Goal: Task Accomplishment & Management: Complete application form

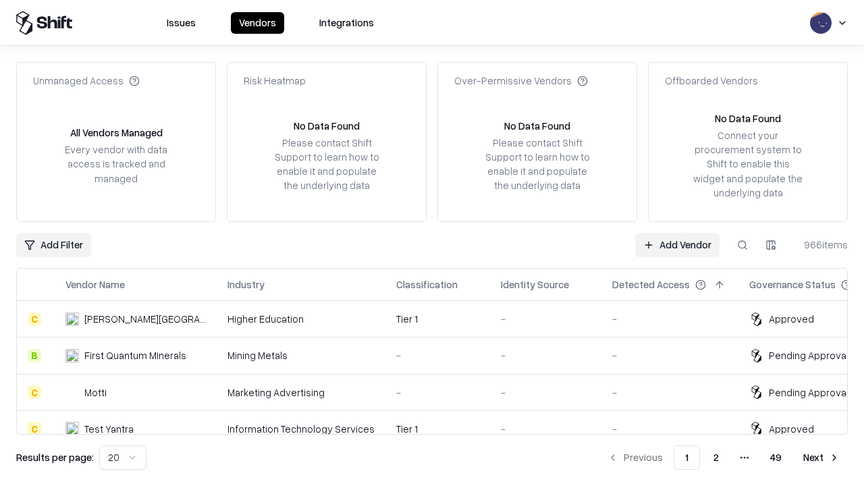
click at [677, 244] on link "Add Vendor" at bounding box center [677, 245] width 84 height 24
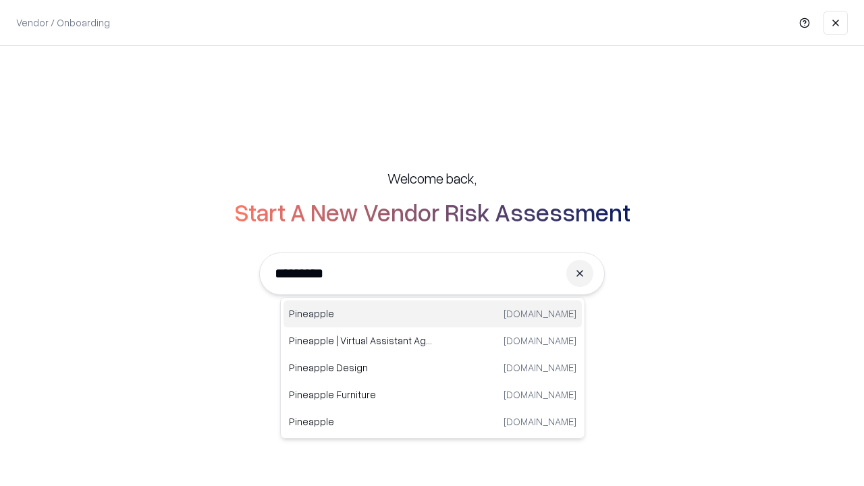
click at [433, 314] on div "Pineapple pineappleenergy.com" at bounding box center [432, 313] width 298 height 27
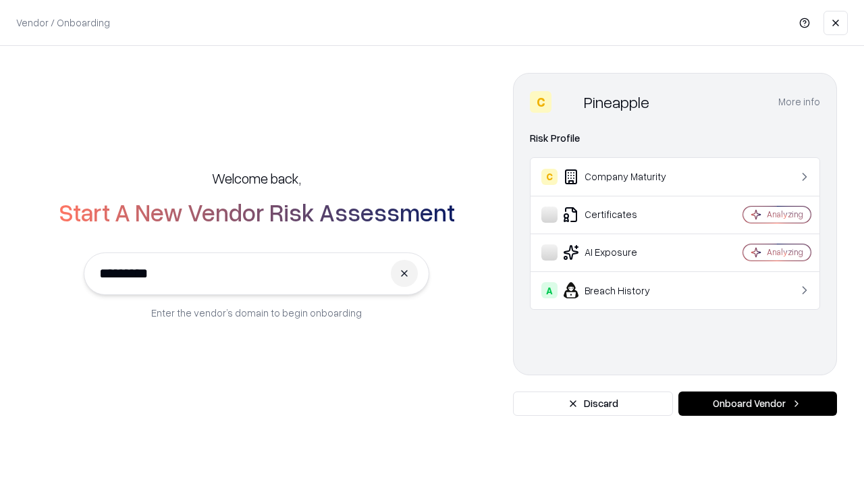
type input "*********"
click at [757, 404] on button "Onboard Vendor" at bounding box center [757, 403] width 159 height 24
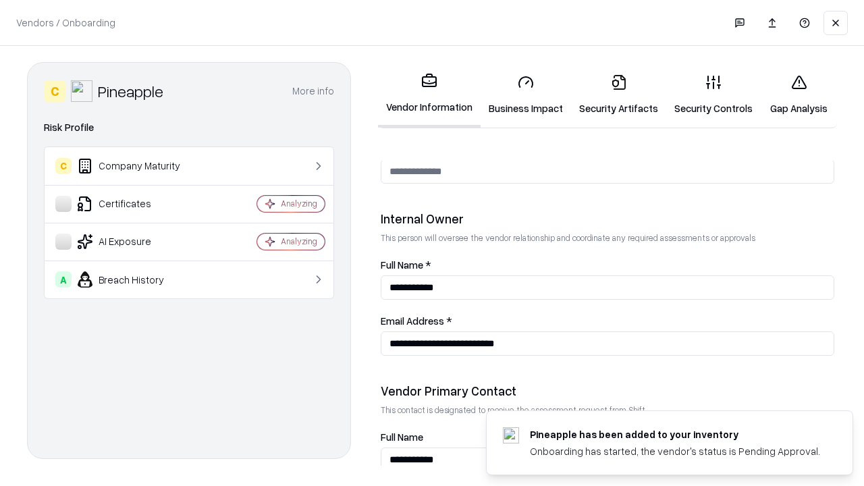
scroll to position [699, 0]
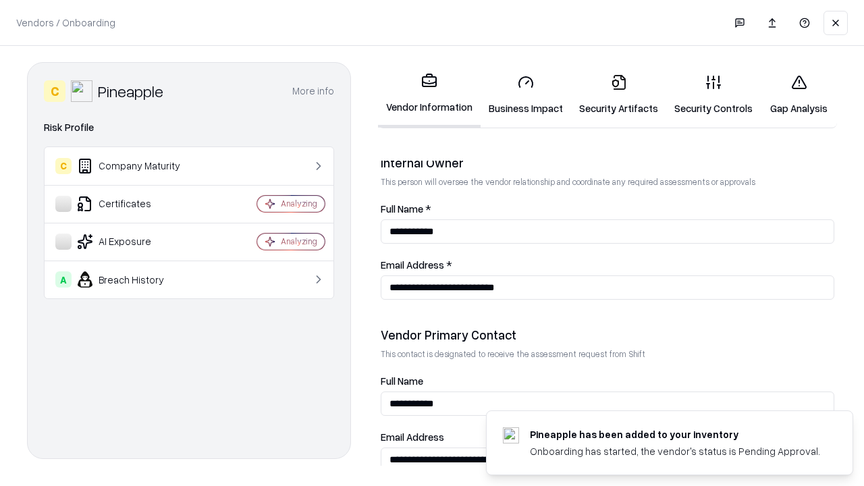
click at [526, 94] on link "Business Impact" at bounding box center [525, 94] width 90 height 63
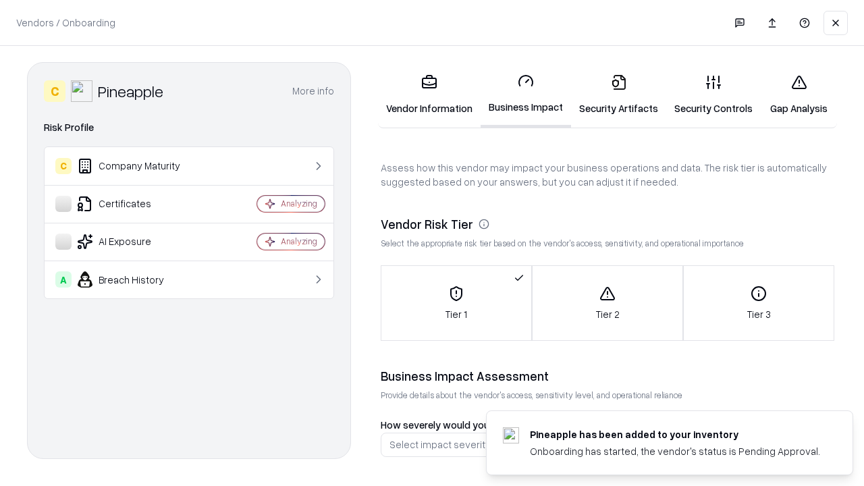
click at [618, 94] on link "Security Artifacts" at bounding box center [618, 94] width 95 height 63
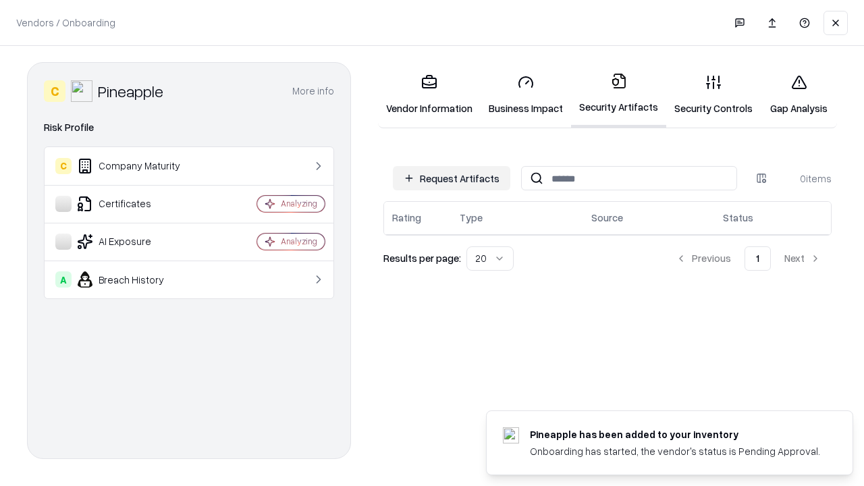
click at [451, 178] on button "Request Artifacts" at bounding box center [451, 178] width 117 height 24
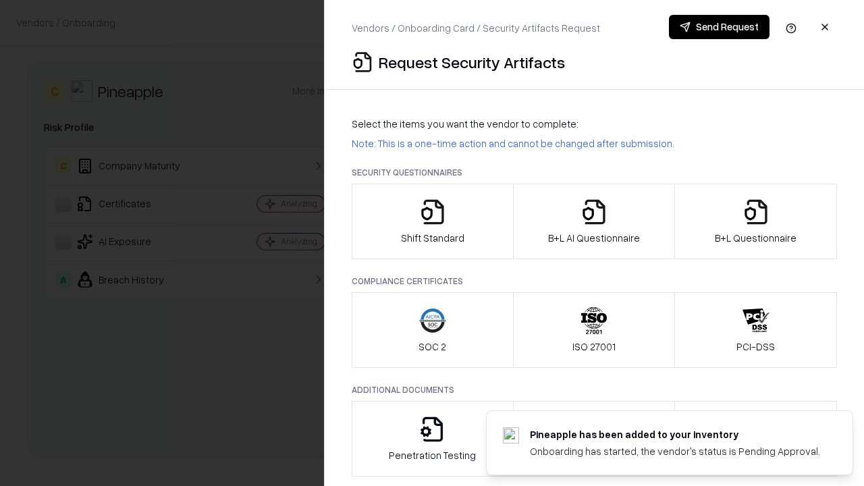
click at [432, 221] on icon "button" at bounding box center [432, 211] width 27 height 27
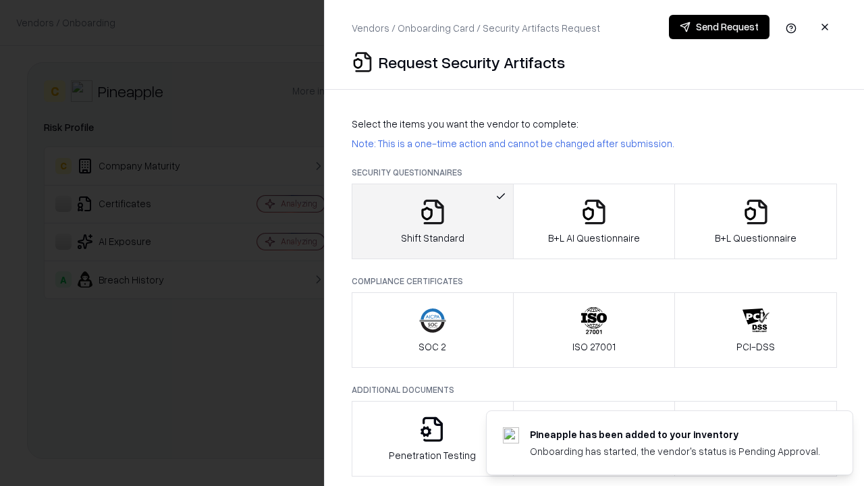
click at [719, 27] on button "Send Request" at bounding box center [719, 27] width 101 height 24
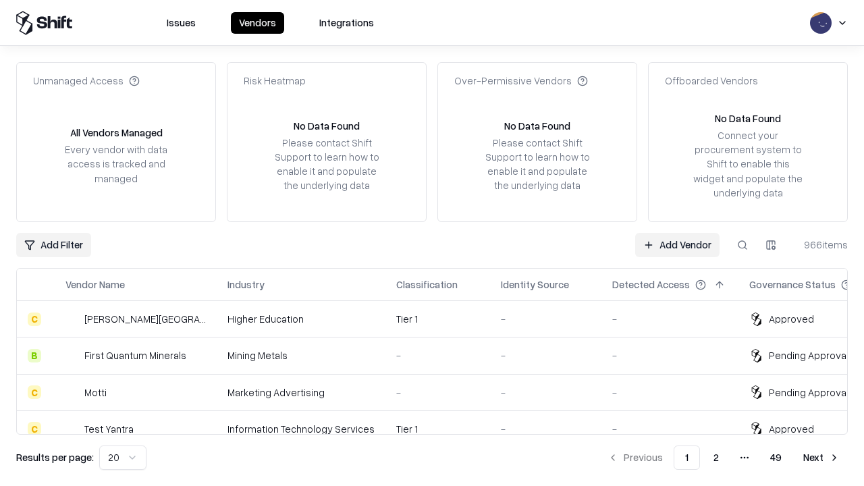
click at [742, 244] on button at bounding box center [742, 245] width 24 height 24
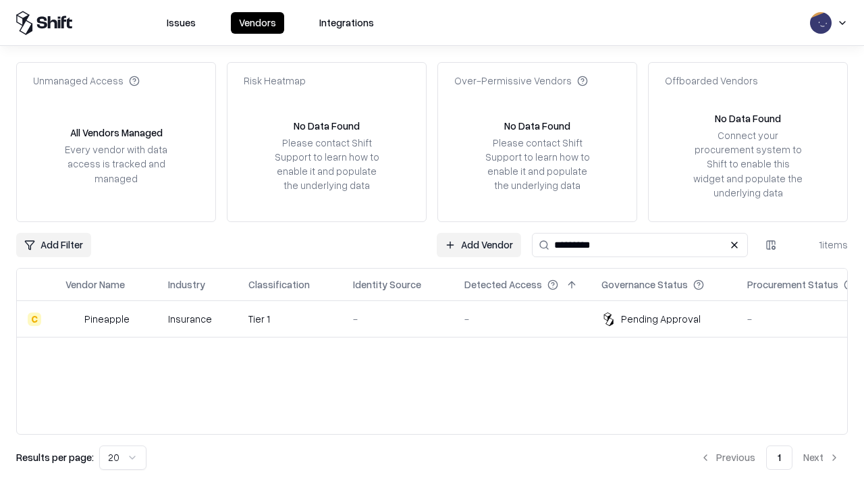
type input "*********"
click at [440, 318] on div "-" at bounding box center [398, 319] width 90 height 14
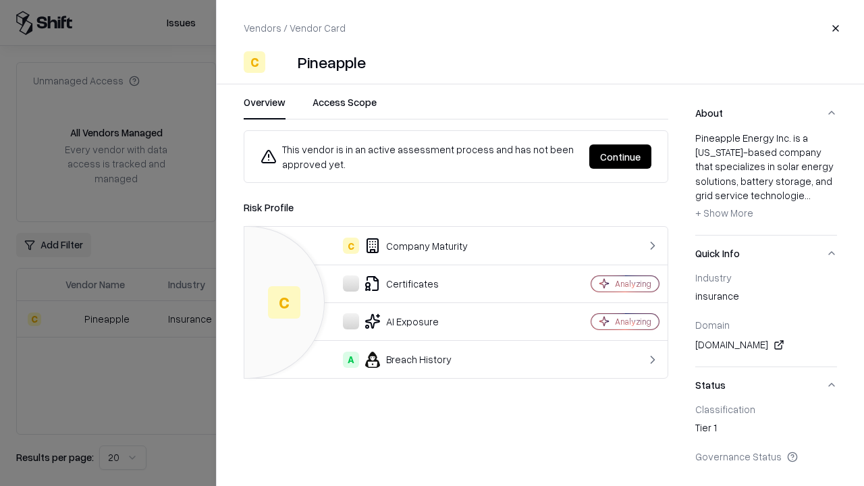
click at [620, 157] on button "Continue" at bounding box center [620, 156] width 62 height 24
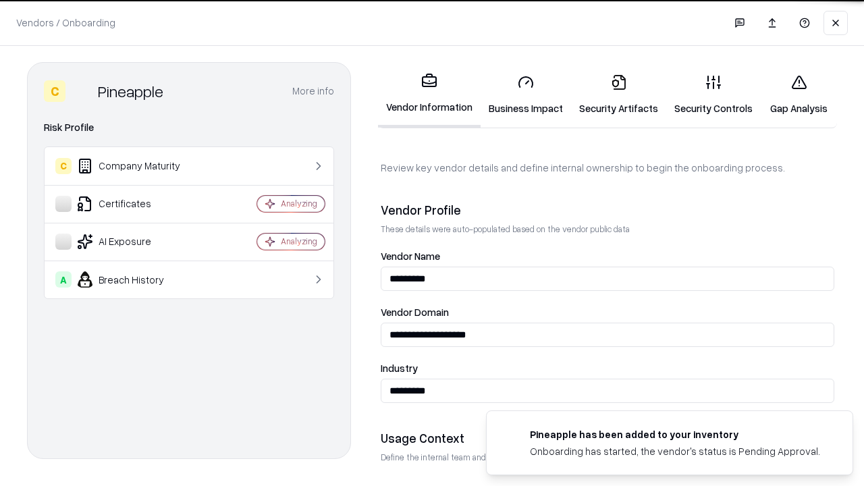
click at [618, 94] on link "Security Artifacts" at bounding box center [618, 94] width 95 height 63
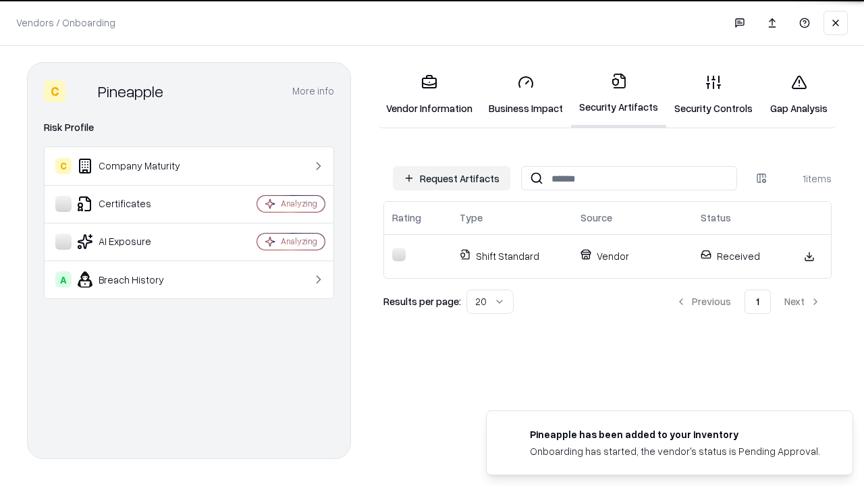
click at [713, 94] on link "Security Controls" at bounding box center [713, 94] width 94 height 63
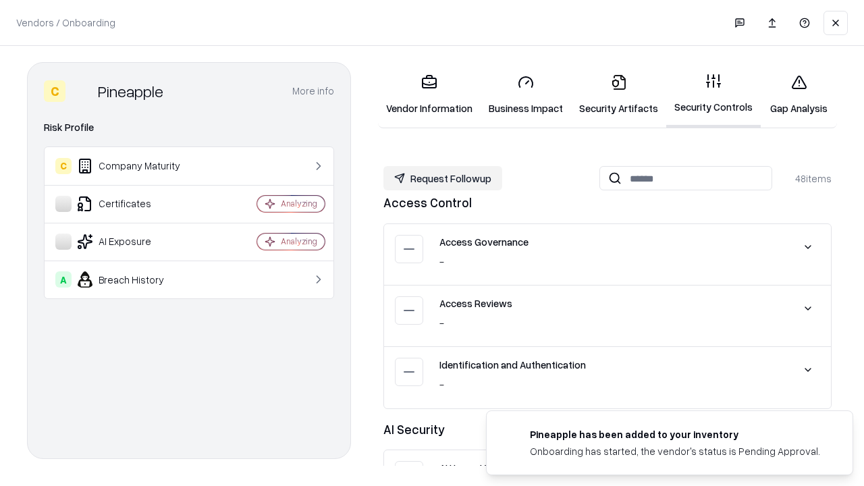
click at [443, 178] on button "Request Followup" at bounding box center [442, 178] width 119 height 24
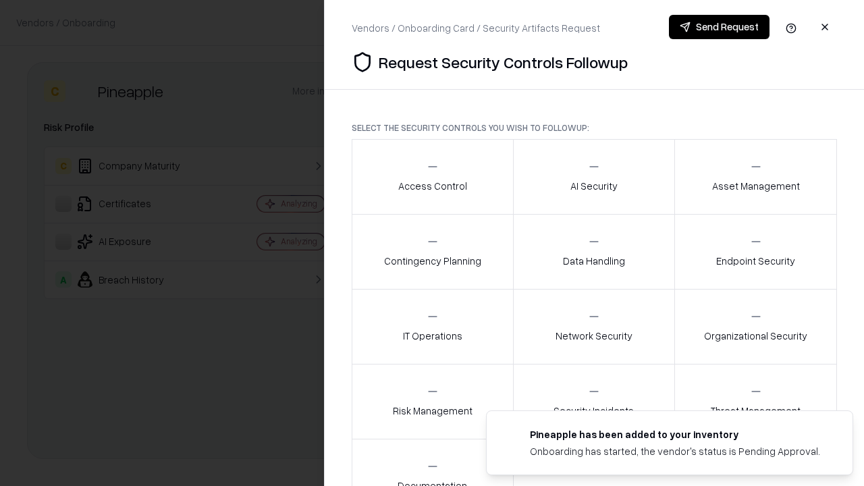
click at [432, 177] on div "Access Control" at bounding box center [432, 176] width 69 height 33
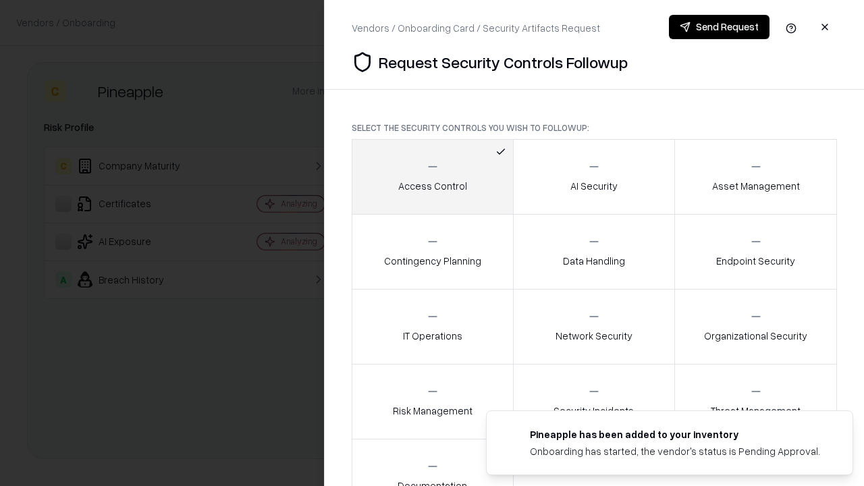
click at [719, 27] on button "Send Request" at bounding box center [719, 27] width 101 height 24
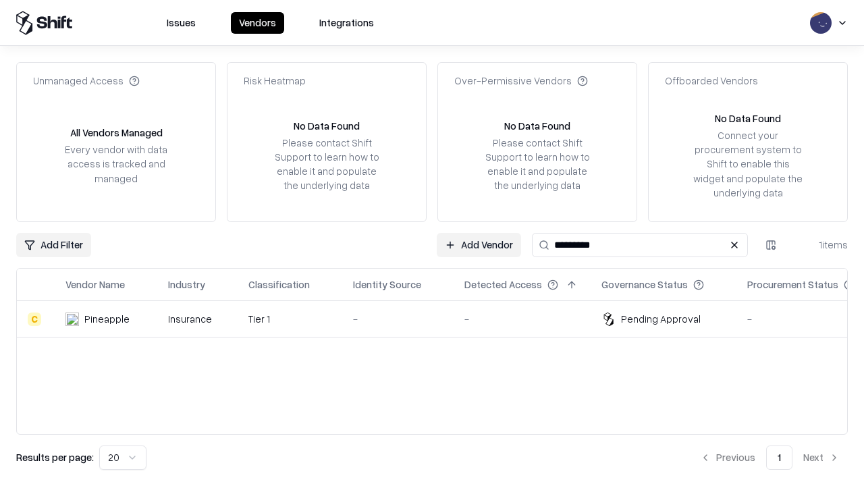
type input "*********"
click at [440, 318] on div "-" at bounding box center [398, 319] width 90 height 14
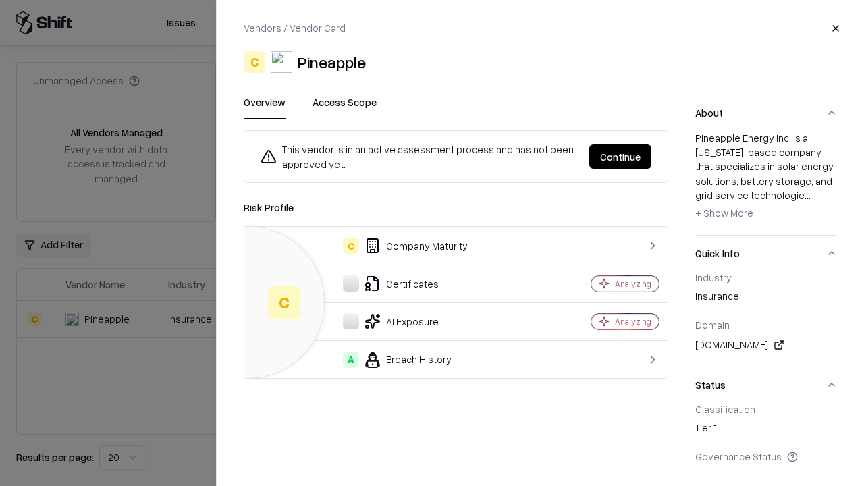
click at [620, 157] on button "Continue" at bounding box center [620, 156] width 62 height 24
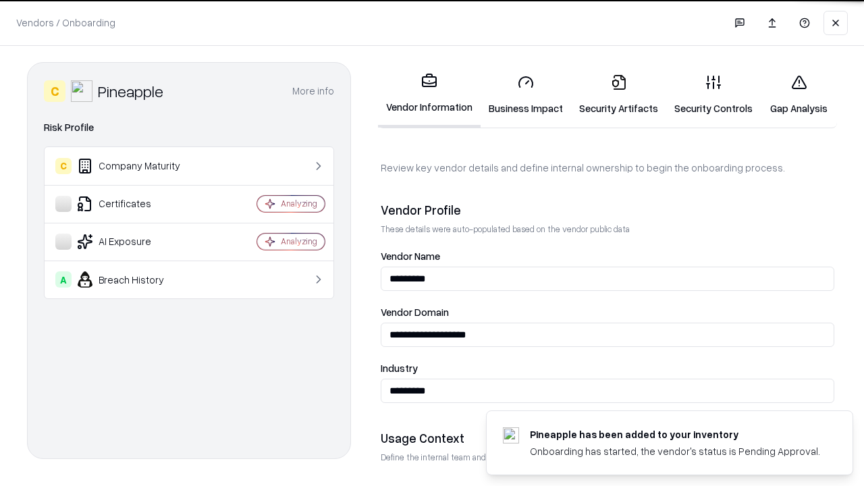
click at [798, 94] on link "Gap Analysis" at bounding box center [798, 94] width 76 height 63
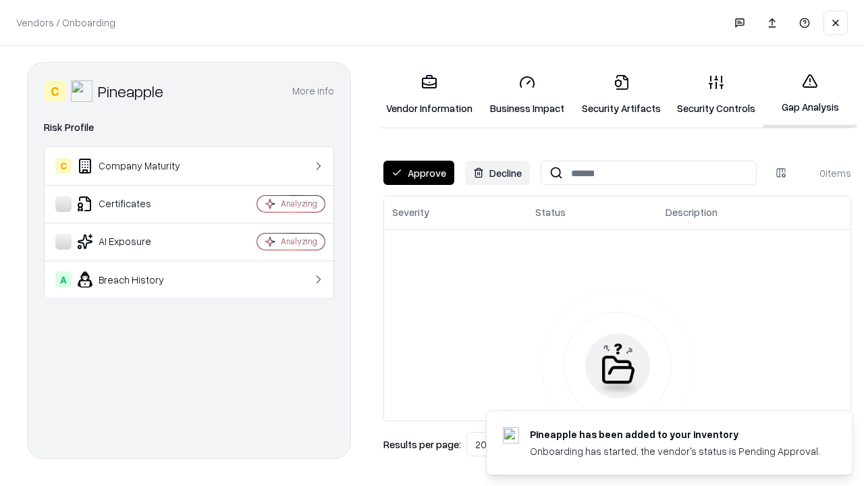
click at [418, 173] on button "Approve" at bounding box center [418, 173] width 71 height 24
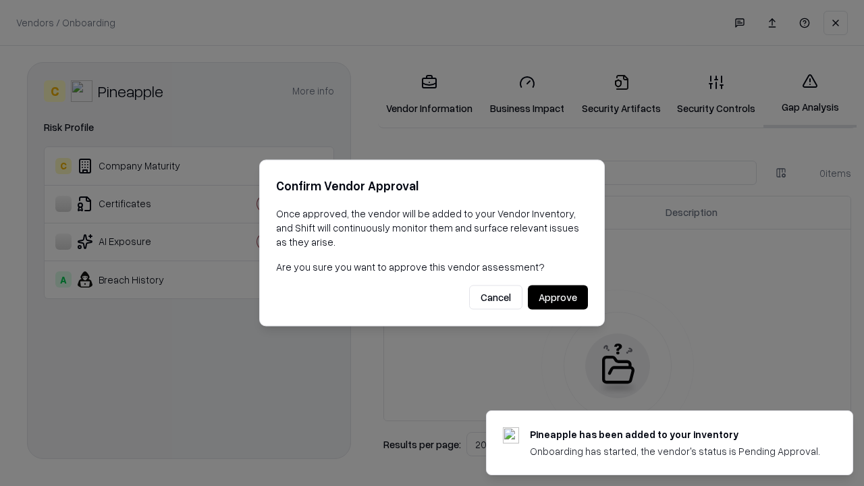
click at [557, 297] on button "Approve" at bounding box center [558, 297] width 60 height 24
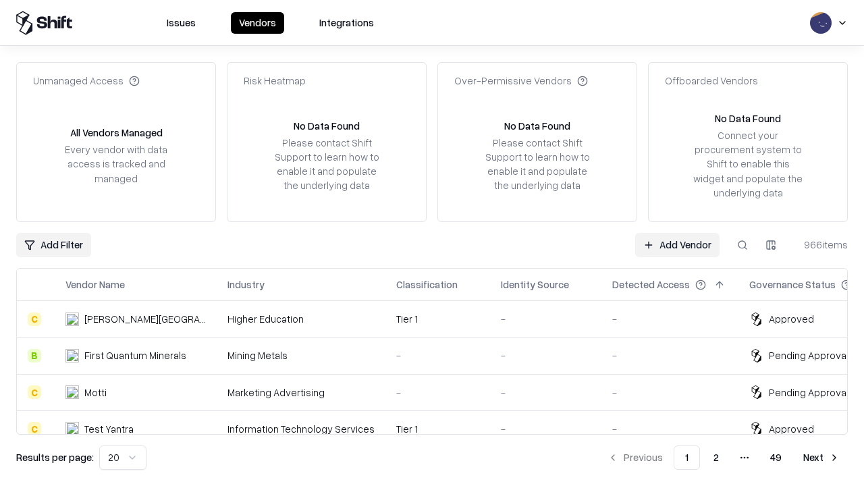
type input "*********"
click at [677, 244] on link "Add Vendor" at bounding box center [677, 245] width 84 height 24
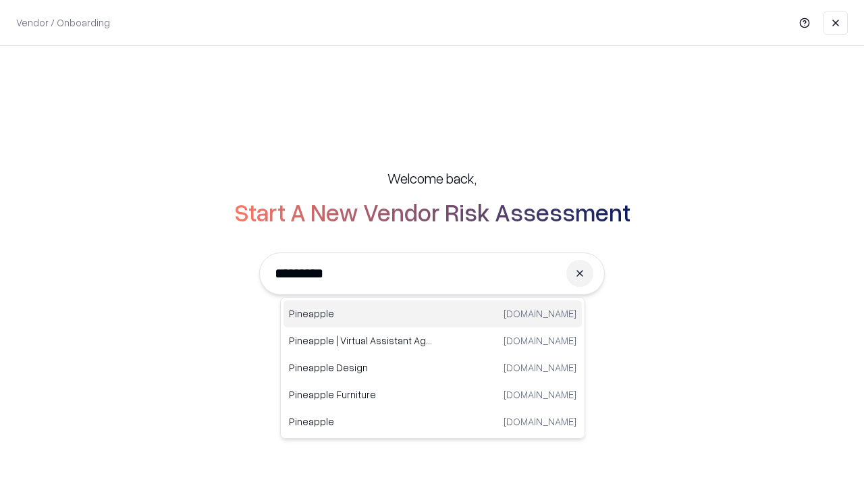
click at [433, 314] on div "Pineapple [DOMAIN_NAME]" at bounding box center [432, 313] width 298 height 27
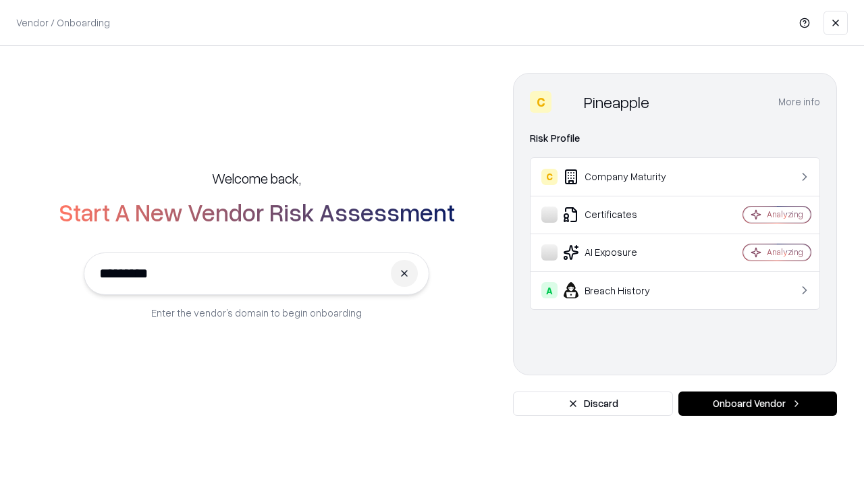
type input "*********"
click at [757, 404] on button "Onboard Vendor" at bounding box center [757, 403] width 159 height 24
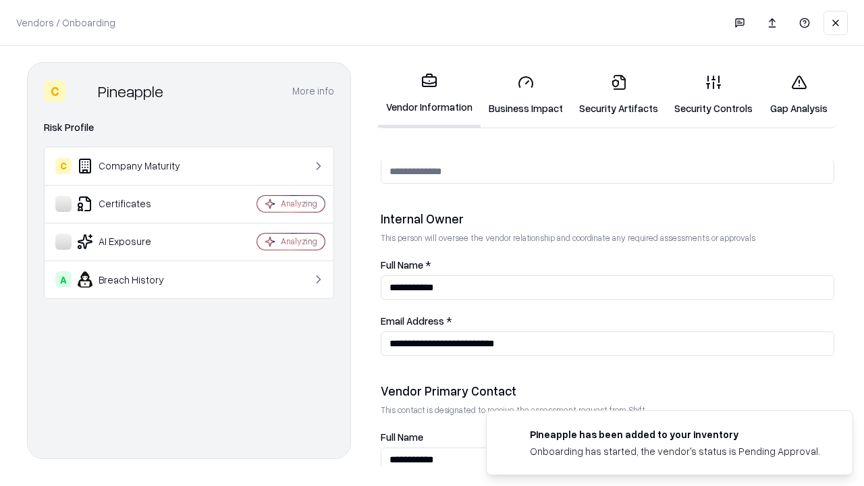
scroll to position [699, 0]
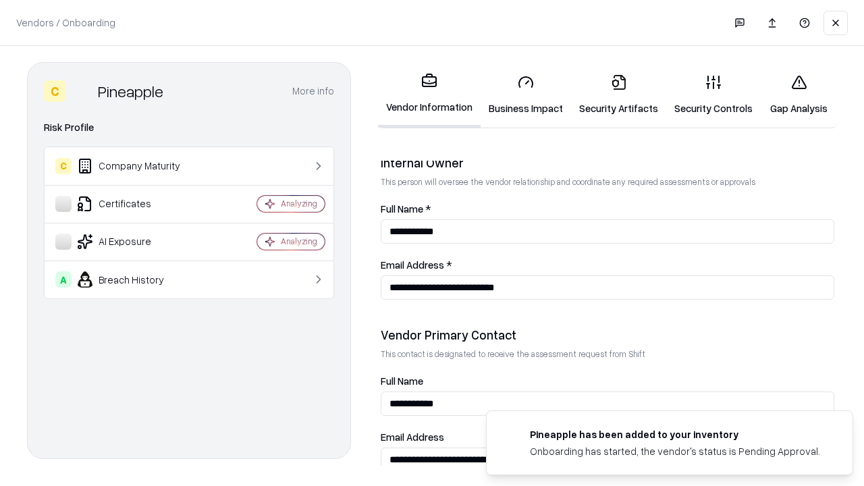
click at [798, 94] on link "Gap Analysis" at bounding box center [798, 94] width 76 height 63
